Goal: Transaction & Acquisition: Purchase product/service

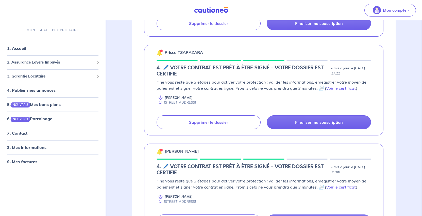
scroll to position [380, 0]
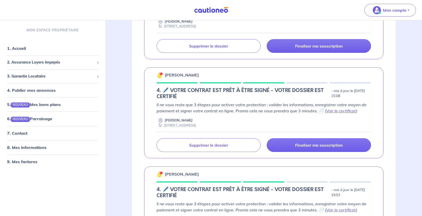
click at [326, 14] on link "Voir le certificat" at bounding box center [341, 11] width 30 height 5
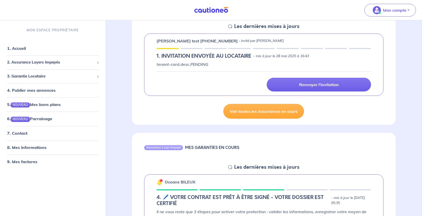
scroll to position [0, 0]
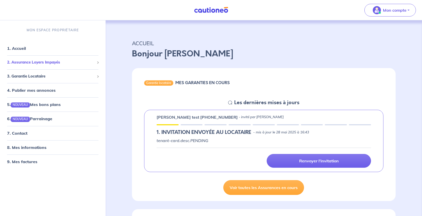
click at [64, 65] on span "2. Assurance Loyers Impayés" at bounding box center [50, 62] width 87 height 6
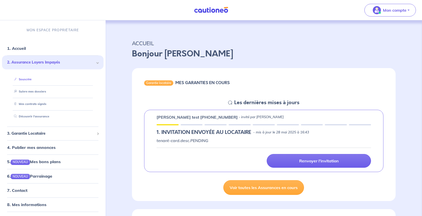
click at [31, 81] on link "Souscrire" at bounding box center [22, 79] width 20 height 4
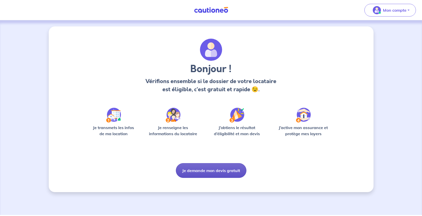
click at [224, 177] on button "Je demande mon devis gratuit" at bounding box center [211, 170] width 70 height 15
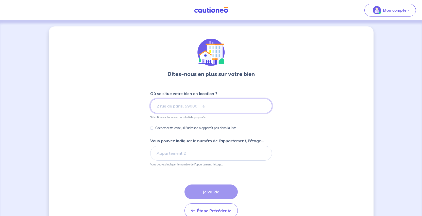
click at [158, 113] on input at bounding box center [211, 105] width 122 height 15
paste input "9 B Impasse de la Quenotte"
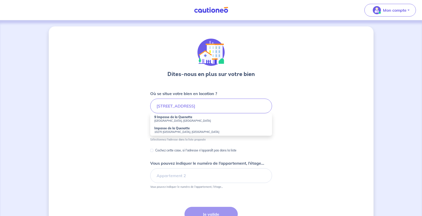
click at [163, 122] on small "[GEOGRAPHIC_DATA], [GEOGRAPHIC_DATA]" at bounding box center [211, 121] width 114 height 4
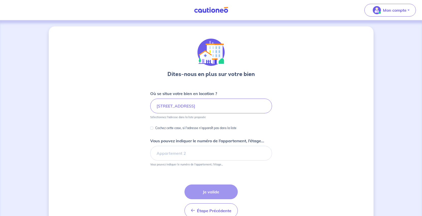
type input "9 Impasse de la Quenotte, [GEOGRAPHIC_DATA], [GEOGRAPHIC_DATA]"
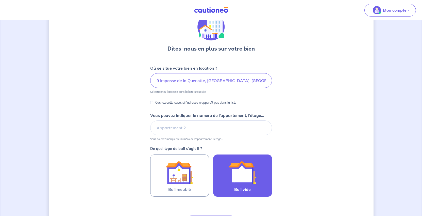
scroll to position [76, 0]
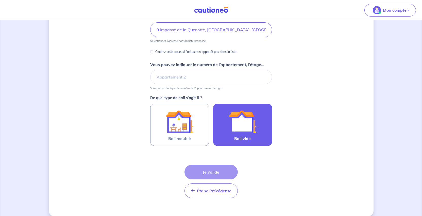
click at [265, 135] on div at bounding box center [242, 121] width 46 height 27
click at [0, 0] on input "Bail vide" at bounding box center [0, 0] width 0 height 0
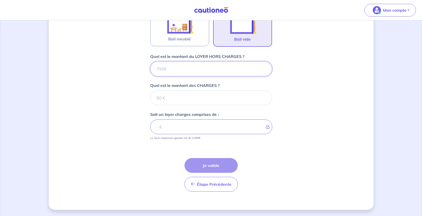
scroll to position [233, 0]
click at [158, 61] on input "Quel est le montant du LOYER HORS CHARGES ?" at bounding box center [211, 68] width 122 height 15
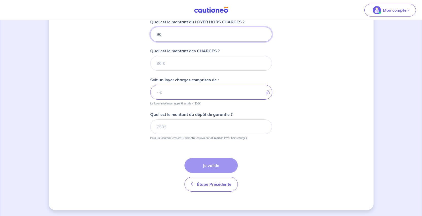
type input "900"
click at [156, 70] on input "Quel est le montant des CHARGES ?" at bounding box center [211, 63] width 122 height 15
type input "20"
type input "920"
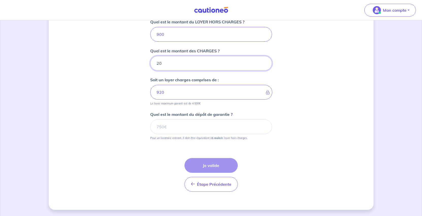
type input "20"
click at [312, 153] on div "Dites-nous en plus sur votre bien Où se situe votre bien en location ? 9 Impass…" at bounding box center [211, 12] width 325 height 393
click at [201, 134] on input "Quel est le montant du dépôt de garantie ?" at bounding box center [211, 126] width 122 height 15
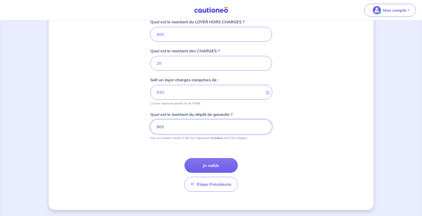
type input "900"
click at [326, 169] on div "Dites-nous en plus sur votre bien Où se situe votre bien en location ? 9 Impass…" at bounding box center [211, 12] width 325 height 393
click at [216, 158] on button "Je valide" at bounding box center [210, 165] width 53 height 15
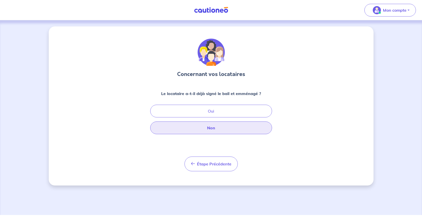
click at [217, 134] on button "Non" at bounding box center [211, 127] width 122 height 13
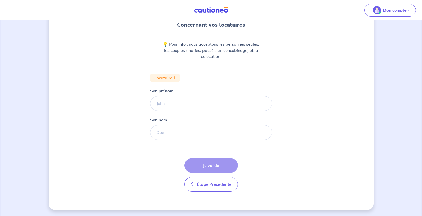
scroll to position [51, 0]
click at [161, 139] on input "Son nom" at bounding box center [211, 132] width 122 height 15
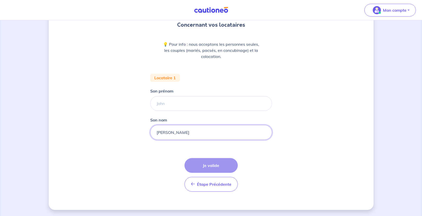
type input "[PERSON_NAME]"
click at [170, 111] on input "Son prénom" at bounding box center [211, 103] width 122 height 15
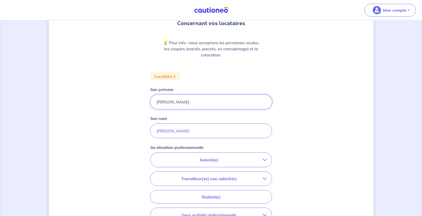
scroll to position [127, 0]
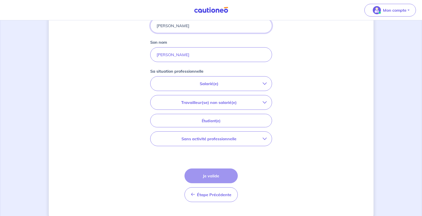
type input "[PERSON_NAME]"
click at [233, 86] on p "Salarié(e)" at bounding box center [208, 83] width 107 height 6
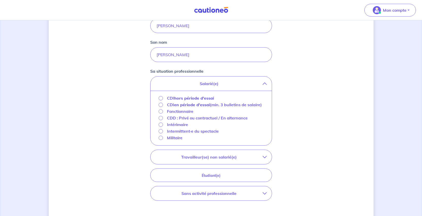
click at [190, 100] on strong "hors période d'essai" at bounding box center [194, 97] width 40 height 5
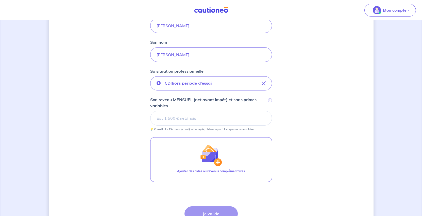
scroll to position [177, 0]
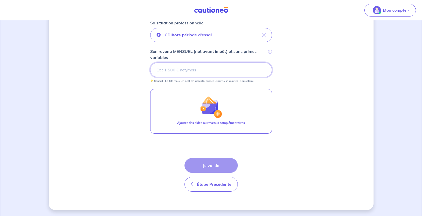
click at [168, 77] on input "Son revenu MENSUEL (net avant impôt) et sans primes variables i" at bounding box center [211, 69] width 122 height 15
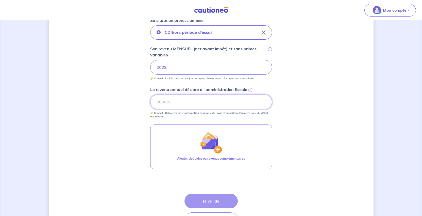
click at [162, 109] on input "Le revenu annuel déclaré à l'administration fiscale i" at bounding box center [211, 101] width 122 height 15
type input "25111"
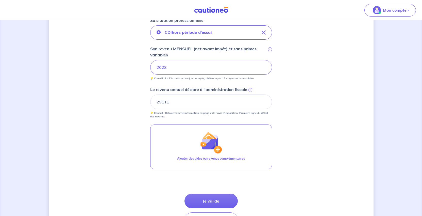
click at [318, 150] on div "Concernant vos locataires 💡 Pour info : nous acceptons les personnes seules, le…" at bounding box center [211, 47] width 325 height 396
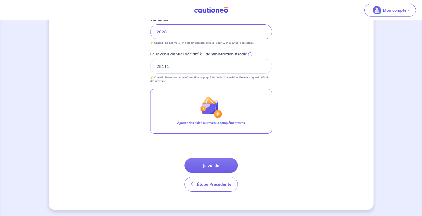
scroll to position [304, 0]
click at [222, 158] on button "Je valide" at bounding box center [210, 165] width 53 height 15
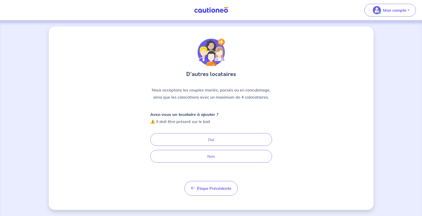
scroll to position [25, 0]
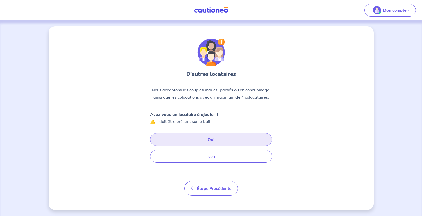
click at [221, 139] on button "Oui" at bounding box center [211, 139] width 122 height 13
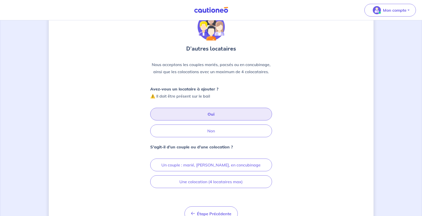
scroll to position [76, 0]
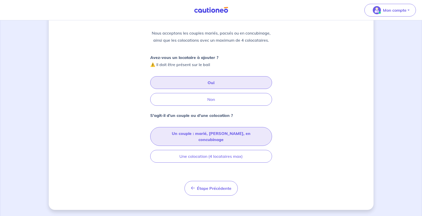
click at [216, 146] on button "Un couple : marié, [PERSON_NAME], en concubinage" at bounding box center [211, 136] width 122 height 19
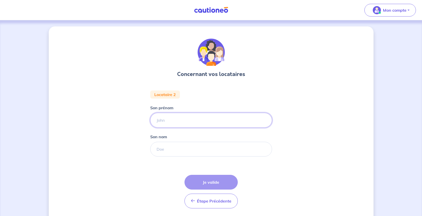
click at [171, 127] on input "Son prénom" at bounding box center [211, 120] width 122 height 15
drag, startPoint x: 171, startPoint y: 144, endPoint x: 123, endPoint y: 145, distance: 47.7
click at [123, 145] on div "Concernant vos locataires Locataire 2 Son prénom ROMANO Son nom Étape Précédent…" at bounding box center [211, 126] width 325 height 200
type input "[PERSON_NAME]"
click at [151, 156] on input "Son nom" at bounding box center [211, 148] width 122 height 15
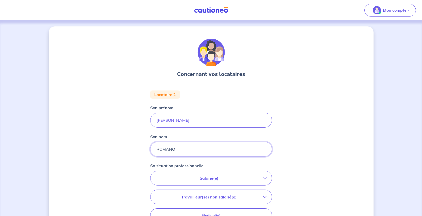
type input "ROMANO"
click at [309, 136] on div "Concernant vos locataires Locataire 2 Son prénom [PERSON_NAME] nom ROMANO Sa si…" at bounding box center [211, 170] width 325 height 288
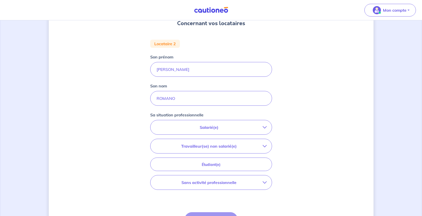
click at [266, 129] on icon "button" at bounding box center [264, 127] width 4 height 4
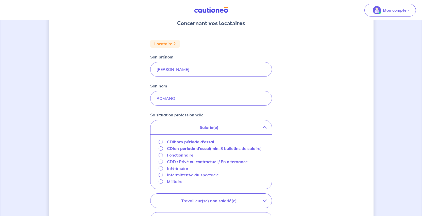
click at [209, 144] on strong "hors période d'essai" at bounding box center [194, 141] width 40 height 5
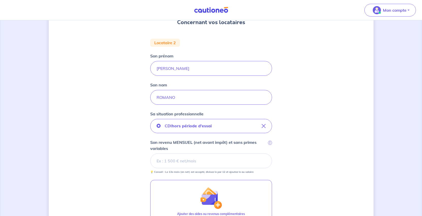
scroll to position [102, 0]
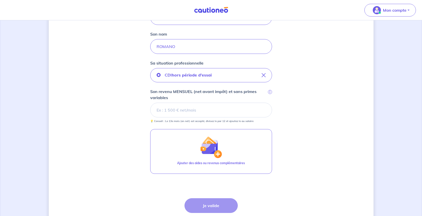
click at [175, 117] on input "Son revenu MENSUEL (net avant impôt) et sans primes variables i" at bounding box center [211, 109] width 122 height 15
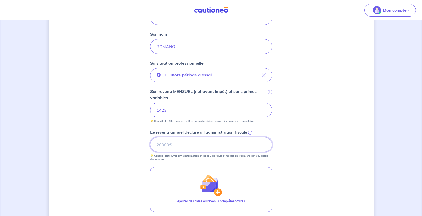
click at [189, 152] on input "Le revenu annuel déclaré à l'administration fiscale i" at bounding box center [211, 144] width 122 height 15
type input "17715"
click at [338, 172] on div "Concernant vos locataires Locataire 2 Son prénom [PERSON_NAME] nom ROMANO Sa si…" at bounding box center [211, 106] width 325 height 364
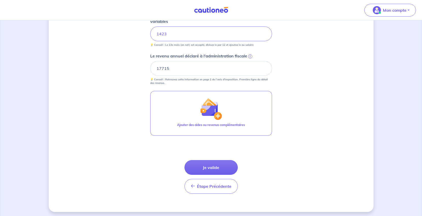
scroll to position [229, 0]
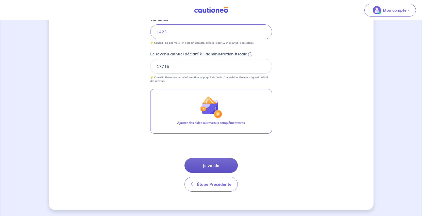
click at [222, 172] on button "Je valide" at bounding box center [210, 165] width 53 height 15
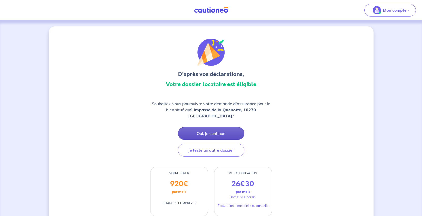
click at [221, 139] on button "Oui, je continue" at bounding box center [211, 133] width 66 height 13
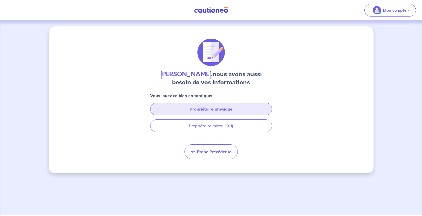
click at [223, 115] on button "Propriétaire physique" at bounding box center [211, 108] width 122 height 13
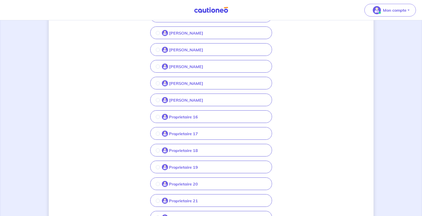
scroll to position [228, 0]
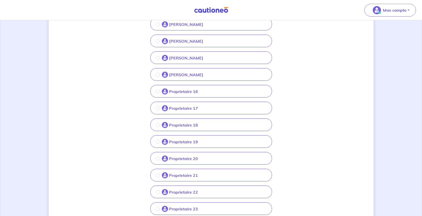
click at [169, 94] on p "Proprietaire 16" at bounding box center [183, 91] width 29 height 6
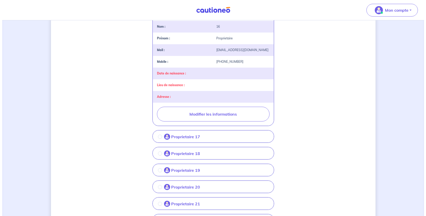
scroll to position [330, 0]
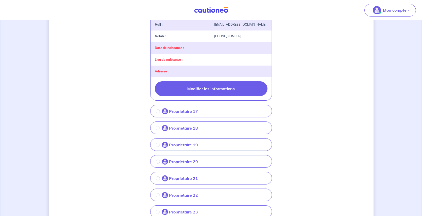
click at [210, 96] on button "Modifier les informations" at bounding box center [211, 88] width 113 height 15
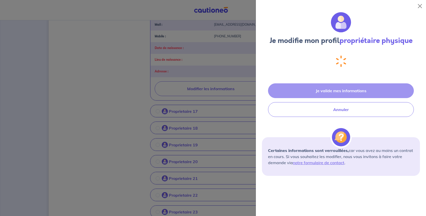
select select "FR"
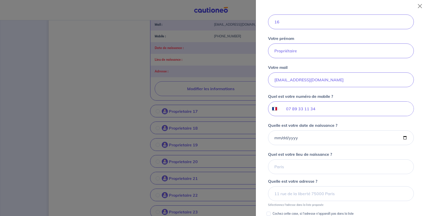
scroll to position [61, 0]
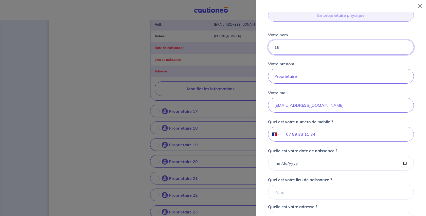
drag, startPoint x: 301, startPoint y: 80, endPoint x: 253, endPoint y: 81, distance: 47.9
paste input "GAUTHIER"
type input "GAUTHIER"
drag, startPoint x: 315, startPoint y: 117, endPoint x: 269, endPoint y: 118, distance: 46.2
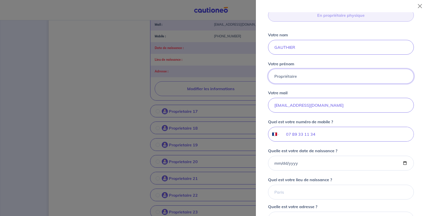
click at [269, 118] on div "Vous louez ce bien en tant que : En propriétaire physique Votre nom GAUTHIER Vo…" at bounding box center [341, 119] width 158 height 245
paste input "[PERSON_NAME]"
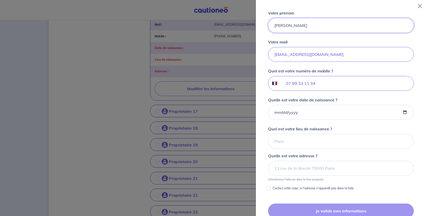
scroll to position [187, 0]
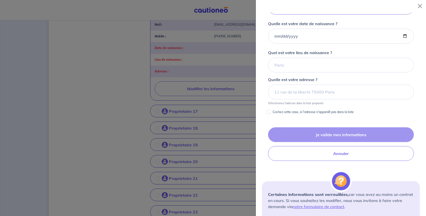
type input "[PERSON_NAME]"
click at [395, 43] on input "Quelle est votre date de naissance ?" at bounding box center [341, 36] width 146 height 15
type input "[DATE]"
click at [300, 72] on input "Quel est votre lieu de naissance ?" at bounding box center [341, 65] width 146 height 15
type input "[GEOGRAPHIC_DATA]"
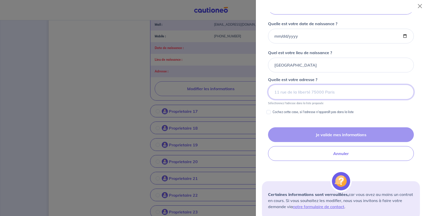
click at [289, 99] on input at bounding box center [341, 91] width 146 height 15
paste input "[STREET_ADDRESS]"
drag, startPoint x: 346, startPoint y: 165, endPoint x: 262, endPoint y: 166, distance: 83.7
click at [262, 166] on div "Je modifie mon profil propriétaire physique Vous louez ce bien en tant que : En…" at bounding box center [341, 113] width 170 height 203
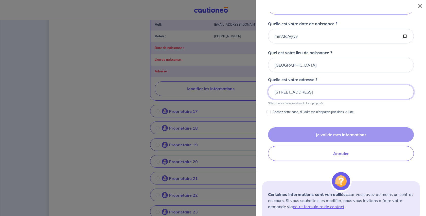
type input "10270 LUSIGNY SUR"
drag, startPoint x: 335, startPoint y: 164, endPoint x: 210, endPoint y: 164, distance: 125.0
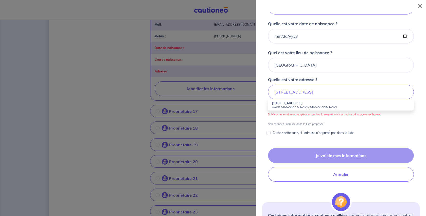
click at [284, 105] on strong "[STREET_ADDRESS]" at bounding box center [287, 103] width 31 height 4
type input "[STREET_ADDRESS]"
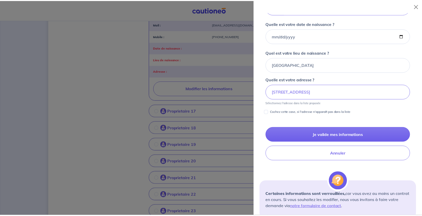
scroll to position [238, 0]
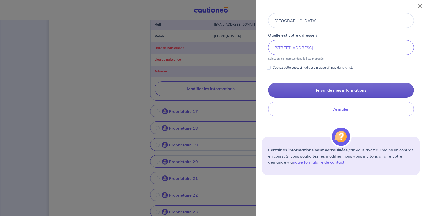
click at [333, 97] on button "Je valide mes informations" at bounding box center [341, 90] width 146 height 15
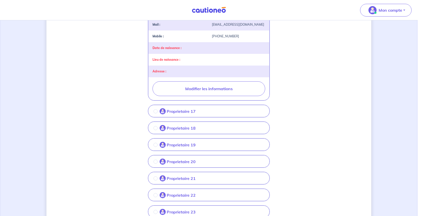
scroll to position [0, 0]
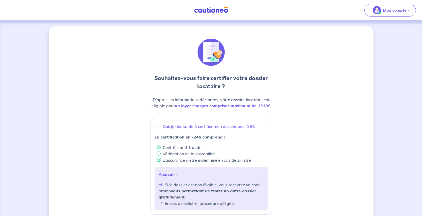
click at [163, 129] on p "Oui, je demande à certifier mon dossier pour 29€" at bounding box center [209, 126] width 92 height 6
click at [157, 128] on input "Oui, je demande à certifier mon dossier pour 29€" at bounding box center [156, 126] width 4 height 4
radio input "true"
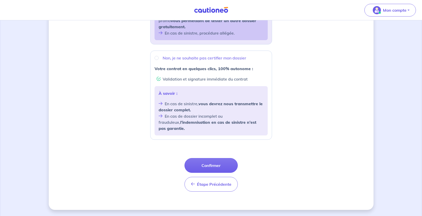
scroll to position [248, 0]
click at [217, 158] on button "Confirmer" at bounding box center [210, 165] width 53 height 15
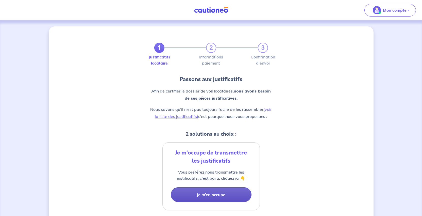
scroll to position [101, 0]
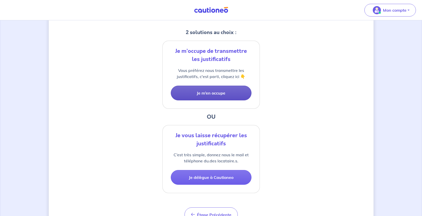
click at [226, 100] on button "Je m’en occupe" at bounding box center [211, 92] width 81 height 15
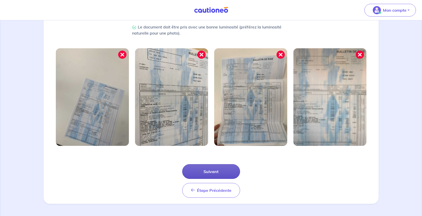
click at [214, 164] on button "Suivant" at bounding box center [211, 171] width 58 height 15
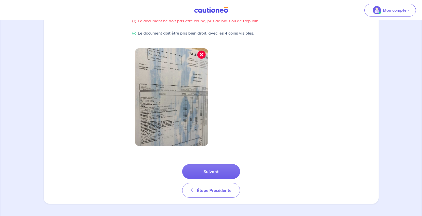
scroll to position [181, 0]
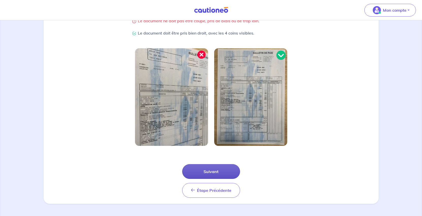
click at [219, 164] on button "Suivant" at bounding box center [211, 171] width 58 height 15
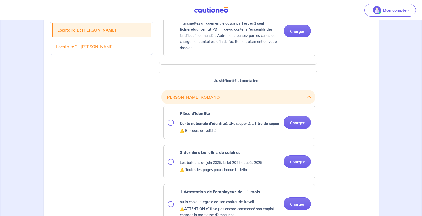
scroll to position [482, 0]
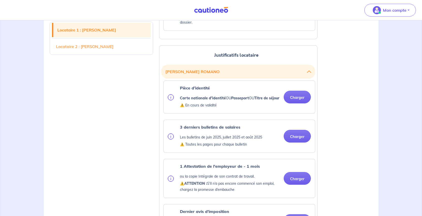
click at [290, 12] on button "Charger" at bounding box center [296, 5] width 27 height 13
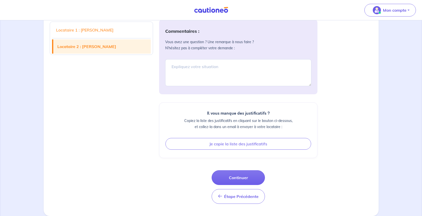
scroll to position [1141, 0]
click at [245, 170] on button "Continuer" at bounding box center [237, 177] width 53 height 15
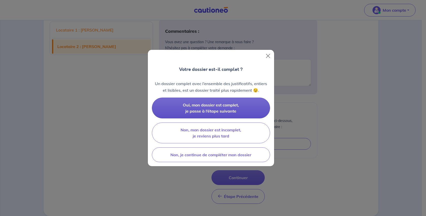
click at [218, 112] on button "Oui, mon dossier est complet, je passe à l’étape suivante" at bounding box center [211, 107] width 118 height 21
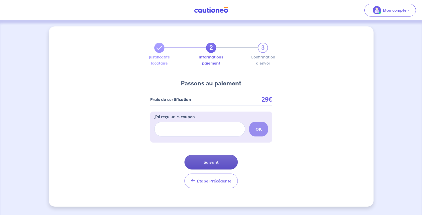
click at [219, 169] on button "Suivant" at bounding box center [210, 161] width 53 height 15
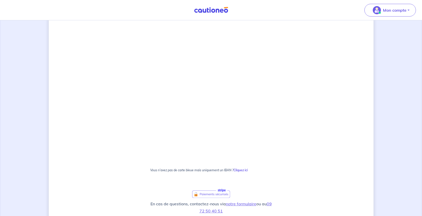
scroll to position [203, 0]
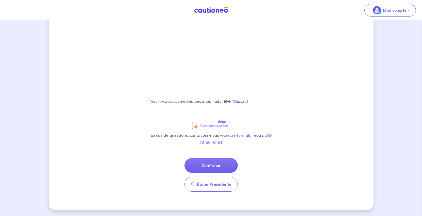
click at [247, 99] on strong "Cliquez ici" at bounding box center [240, 101] width 14 height 4
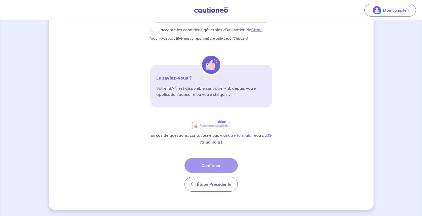
scroll to position [58, 0]
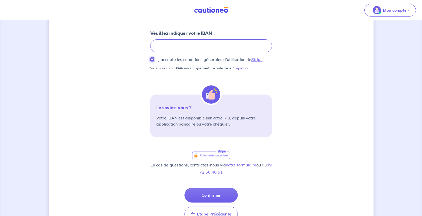
click at [150, 61] on input "J'accepte les conditions générales d’utilisation de Stripe" at bounding box center [152, 59] width 4 height 4
checkbox input "true"
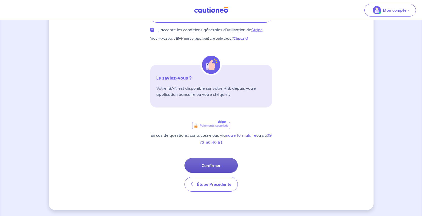
click at [215, 158] on button "Confirmer" at bounding box center [210, 165] width 53 height 15
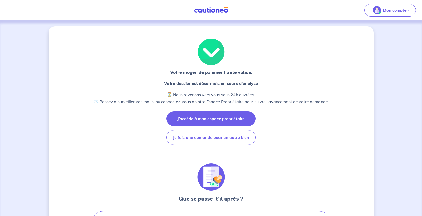
click at [221, 126] on button "J’accède à mon espace propriétaire" at bounding box center [210, 118] width 89 height 15
